Goal: Communication & Community: Answer question/provide support

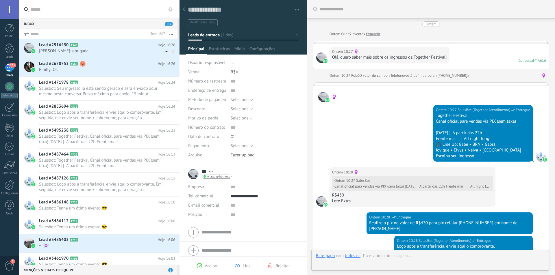
click at [100, 50] on span "[PERSON_NAME]: obrigada" at bounding box center [101, 50] width 125 height 5
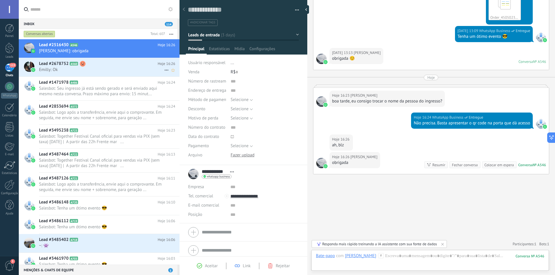
click at [88, 66] on h2 "Lead #2678752 A560" at bounding box center [98, 64] width 119 height 6
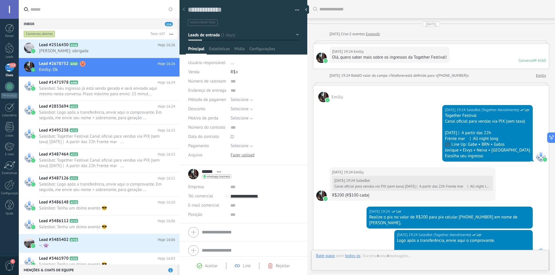
scroll to position [434, 0]
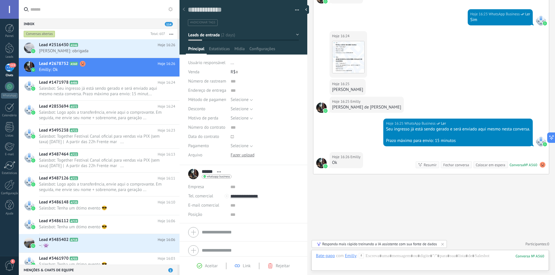
drag, startPoint x: 331, startPoint y: 88, endPoint x: 387, endPoint y: 93, distance: 56.3
click at [366, 93] on div "Hoje 16:25 [PERSON_NAME]" at bounding box center [347, 87] width 36 height 16
copy div "[PERSON_NAME]"
drag, startPoint x: 401, startPoint y: 107, endPoint x: 332, endPoint y: 108, distance: 68.8
click at [332, 108] on div "Hoje 16:25 [PERSON_NAME]" at bounding box center [430, 108] width 235 height 22
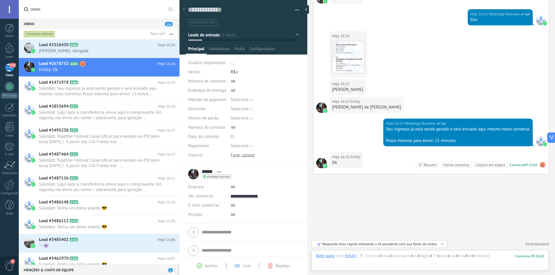
copy div "[PERSON_NAME] de [PERSON_NAME]"
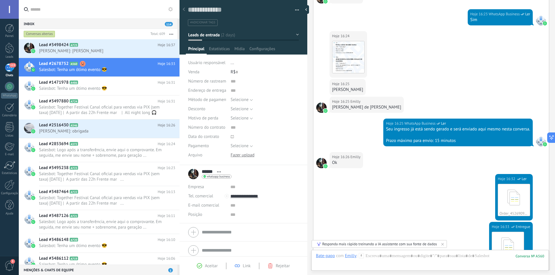
scroll to position [563, 0]
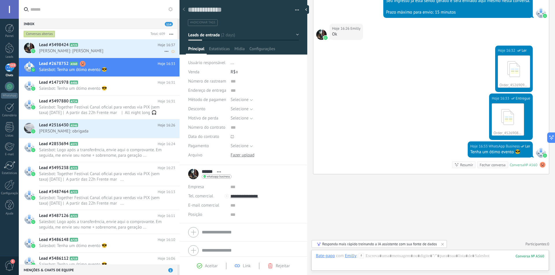
click at [106, 54] on div "Lead #3498424 A725 Hoje 16:37 [PERSON_NAME]: [PERSON_NAME]" at bounding box center [109, 48] width 140 height 18
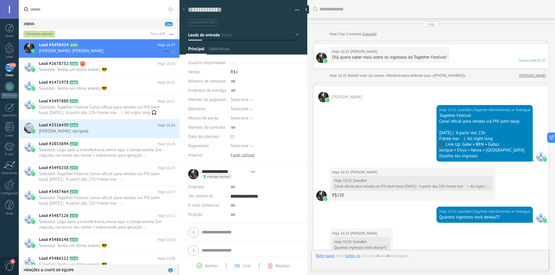
type textarea "**********"
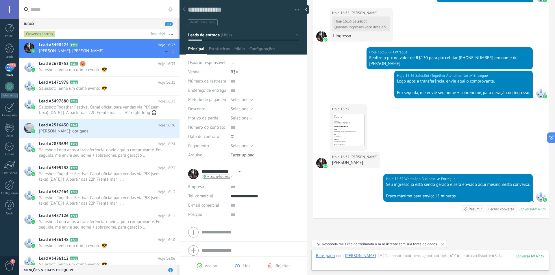
scroll to position [265, 0]
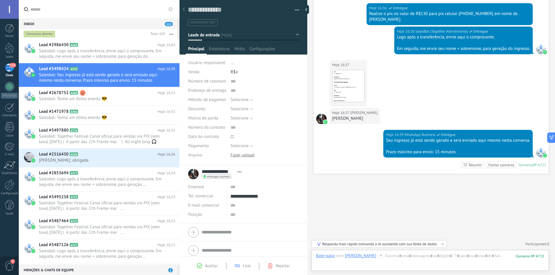
drag, startPoint x: 396, startPoint y: 117, endPoint x: 331, endPoint y: 117, distance: 64.7
click at [331, 118] on div "Hoje 16:37 [PERSON_NAME]" at bounding box center [430, 119] width 235 height 22
copy div "[PERSON_NAME]"
